Goal: Task Accomplishment & Management: Use online tool/utility

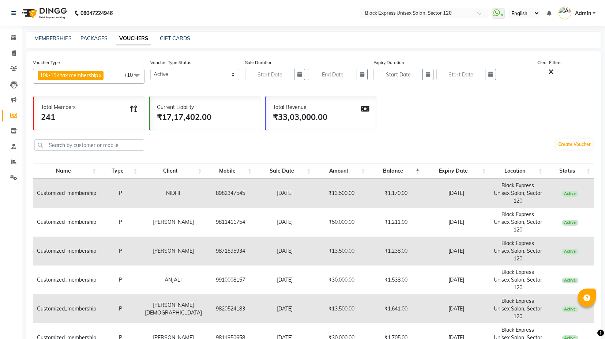
select select "100"
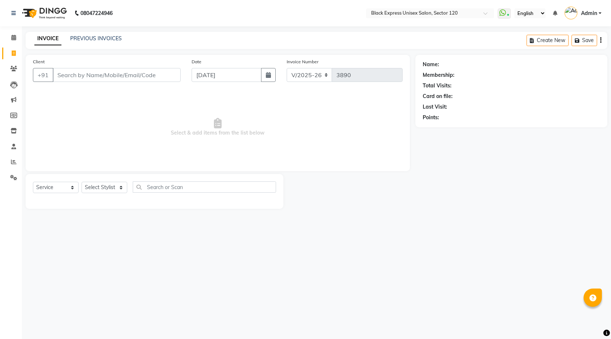
select select "7082"
select select "service"
click at [80, 35] on div "PREVIOUS INVOICES" at bounding box center [96, 39] width 52 height 8
click at [82, 38] on link "PREVIOUS INVOICES" at bounding box center [96, 38] width 52 height 7
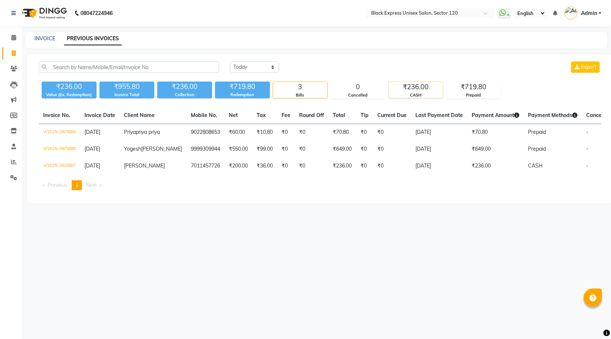
click at [417, 89] on div "₹236.00" at bounding box center [416, 87] width 54 height 10
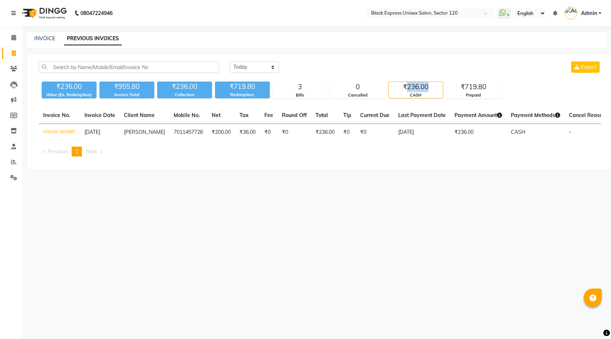
click at [417, 89] on div "₹236.00" at bounding box center [416, 87] width 54 height 10
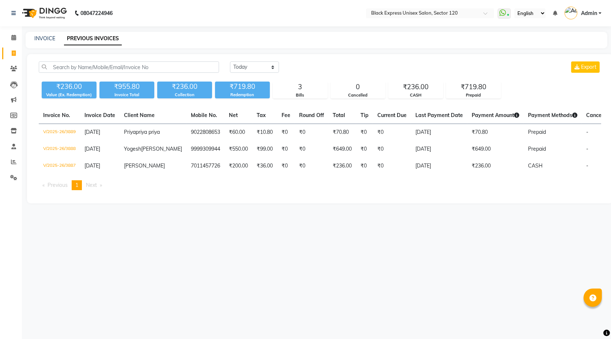
click at [354, 46] on div "INVOICE PREVIOUS INVOICES" at bounding box center [317, 40] width 582 height 16
click at [50, 37] on link "INVOICE" at bounding box center [44, 38] width 21 height 7
select select "service"
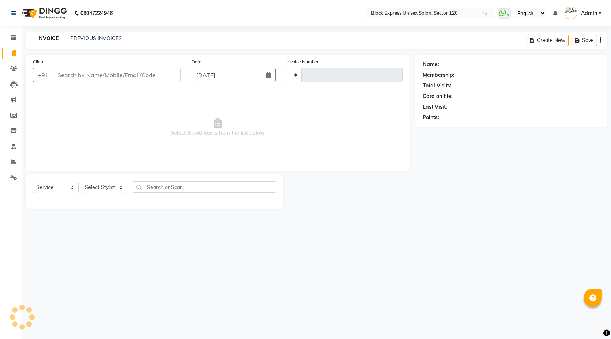
type input "3890"
select select "7082"
click at [85, 42] on div "PREVIOUS INVOICES" at bounding box center [96, 39] width 52 height 8
click at [88, 38] on link "PREVIOUS INVOICES" at bounding box center [96, 38] width 52 height 7
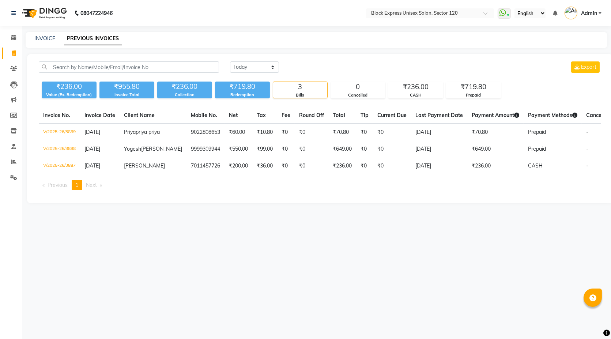
click at [238, 86] on div "₹719.80" at bounding box center [242, 87] width 55 height 10
click at [298, 203] on div "Today Yesterday Custom Range Export ₹236.00 Value (Ex. Redemption) ₹955.80 Invo…" at bounding box center [320, 128] width 586 height 149
click at [45, 39] on link "INVOICE" at bounding box center [44, 38] width 21 height 7
select select "7082"
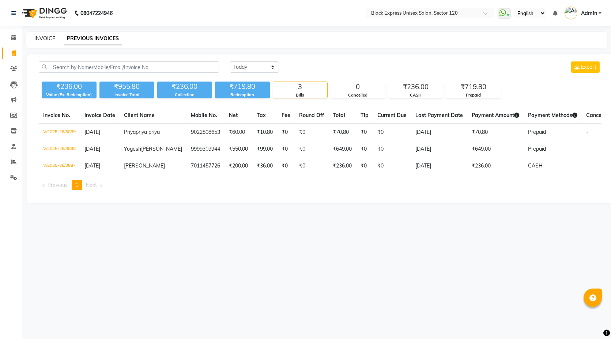
select select "service"
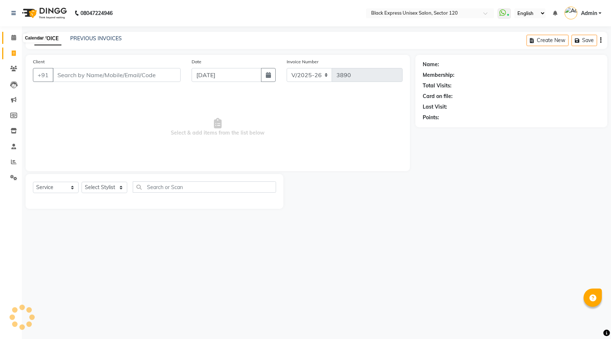
click at [12, 40] on icon at bounding box center [13, 37] width 5 height 5
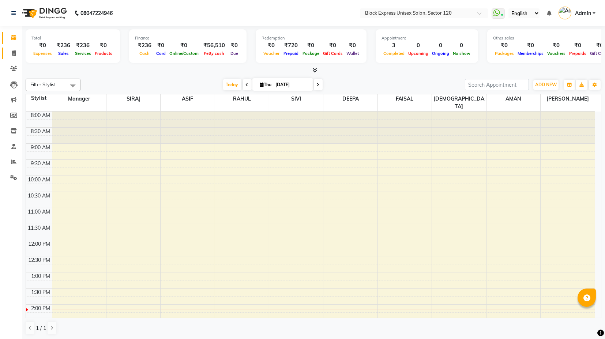
click at [15, 59] on link "Invoice" at bounding box center [11, 54] width 18 height 12
select select "service"
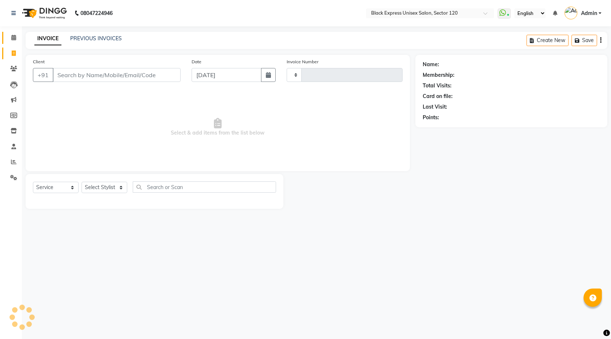
type input "3890"
select select "7082"
